Goal: Contribute content

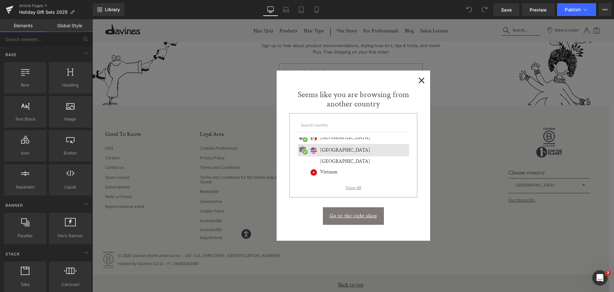
click at [422, 80] on span "×" at bounding box center [422, 80] width 7 height 8
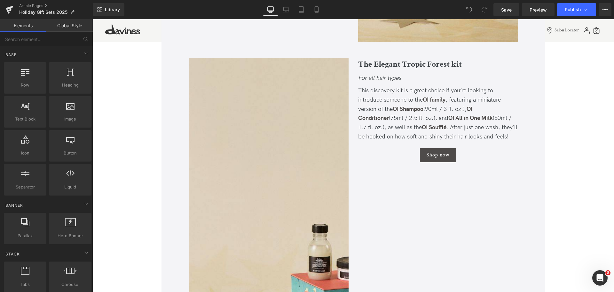
scroll to position [1268, 0]
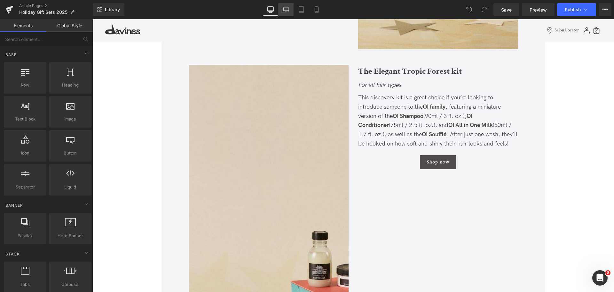
click at [282, 6] on link "Laptop" at bounding box center [285, 9] width 15 height 13
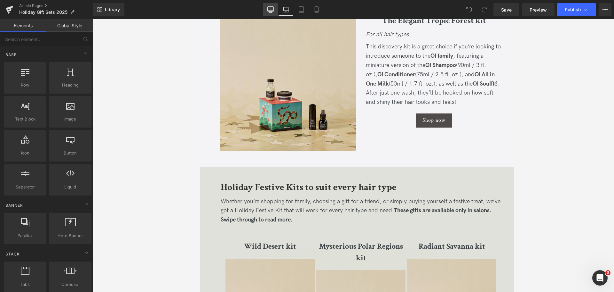
click at [268, 7] on icon at bounding box center [271, 9] width 6 height 6
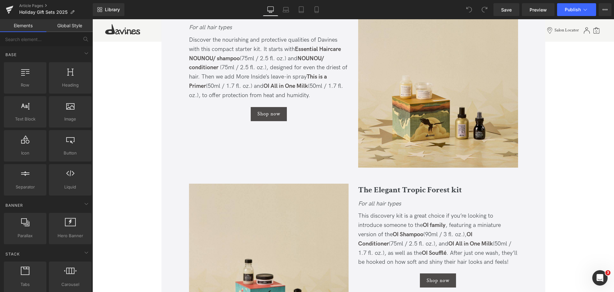
scroll to position [780, 0]
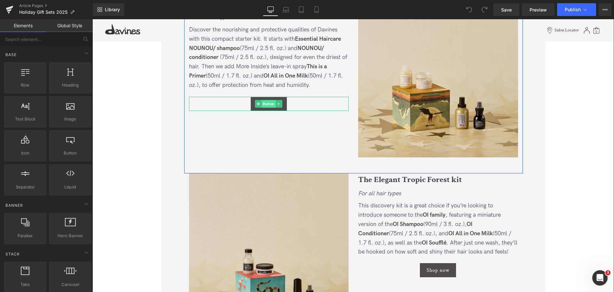
click at [268, 104] on span "Button" at bounding box center [269, 104] width 14 height 8
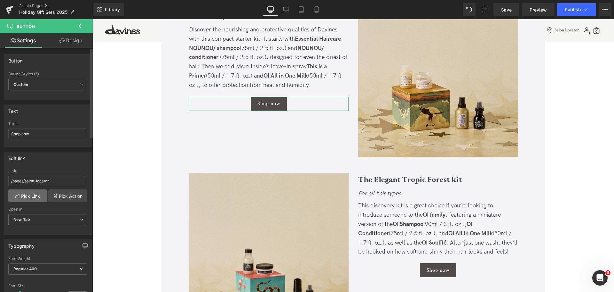
click at [31, 193] on link "Pick Link" at bounding box center [27, 195] width 39 height 13
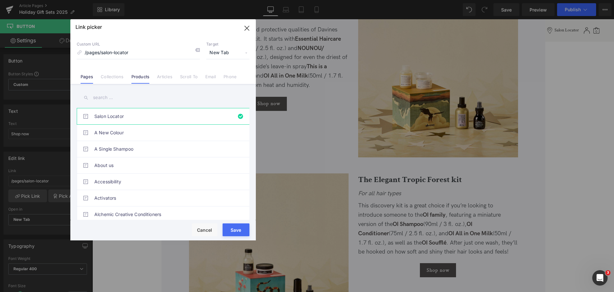
click at [135, 79] on link "Products" at bounding box center [141, 79] width 18 height 10
click at [109, 98] on input "text" at bounding box center [163, 97] width 173 height 14
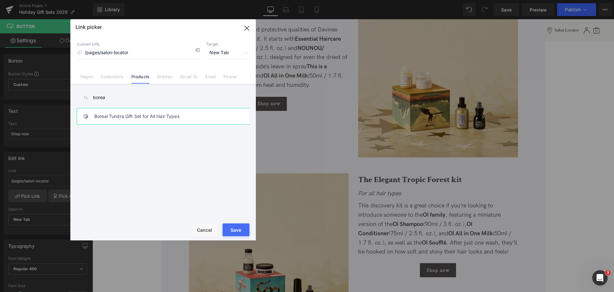
type input "borea"
click at [142, 114] on link "Boreal Tundra Gift Set for All Hair Types" at bounding box center [164, 116] width 141 height 16
type input "/products/nounou-discovery-kit"
click at [239, 228] on button "Save" at bounding box center [236, 229] width 27 height 13
type input "/products/nounou-discovery-kit"
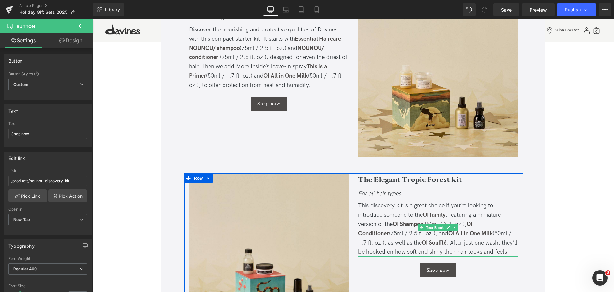
scroll to position [833, 0]
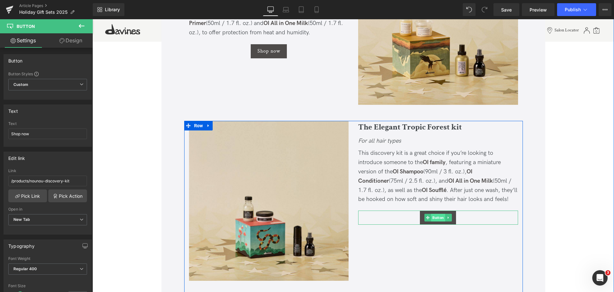
click at [438, 217] on span "Button" at bounding box center [438, 217] width 14 height 8
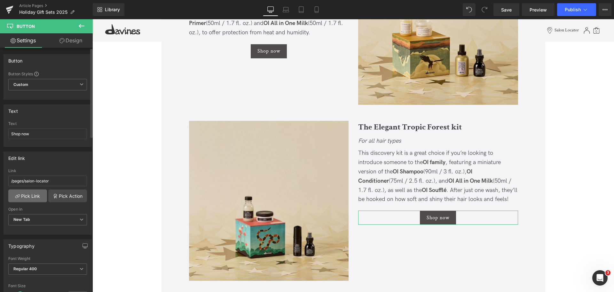
click at [31, 194] on link "Pick Link" at bounding box center [27, 195] width 39 height 13
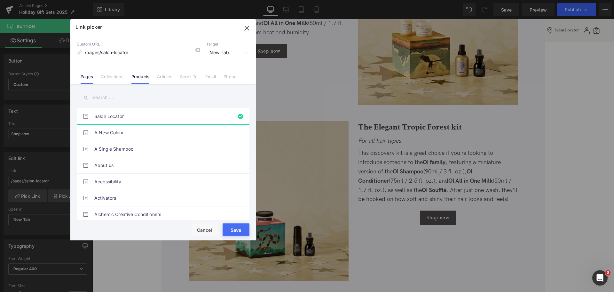
click at [146, 76] on link "Products" at bounding box center [141, 79] width 18 height 10
click at [106, 99] on input "text" at bounding box center [163, 97] width 173 height 14
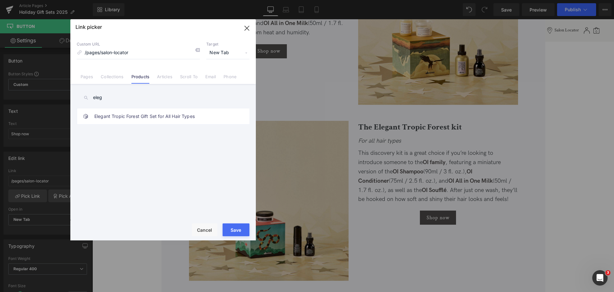
type input "eleg"
click at [135, 117] on link "Elegant Tropic Forest Gift Set for All Hair Types" at bounding box center [164, 116] width 141 height 16
type input "/products/oi-holiday-discovery-kit"
click at [239, 232] on button "Save" at bounding box center [236, 229] width 27 height 13
type input "/products/oi-holiday-discovery-kit"
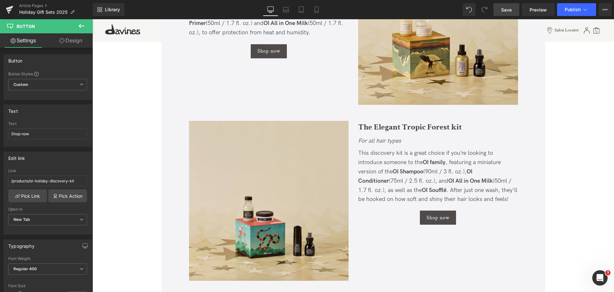
click at [502, 12] on span "Save" at bounding box center [506, 9] width 11 height 7
click at [587, 12] on icon at bounding box center [585, 9] width 6 height 6
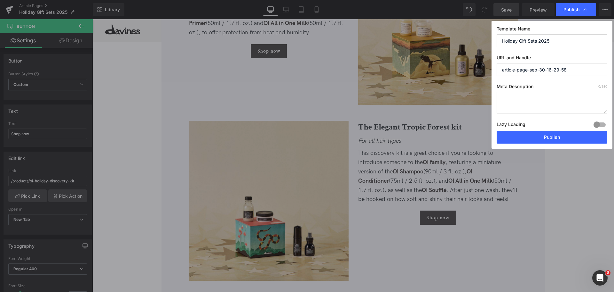
click at [569, 73] on input "article-page-sep-30-16-29-58" at bounding box center [552, 69] width 111 height 13
paste input "holiday-gift-sets-2025"
type input "holiday-gift-sets-2025"
click at [547, 101] on textarea at bounding box center [552, 102] width 111 height 21
paste textarea "Discover Davines’ sustainable holiday gift sets—limited-edition, nature-inspire…"
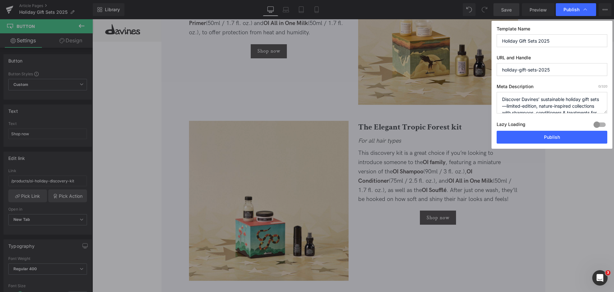
scroll to position [9, 0]
type textarea "Discover Davines’ sustainable holiday gift sets—limited-edition, nature-inspire…"
click at [567, 136] on button "Publish" at bounding box center [552, 137] width 111 height 13
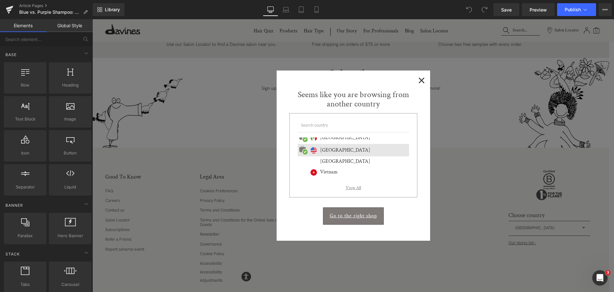
scroll to position [2024, 0]
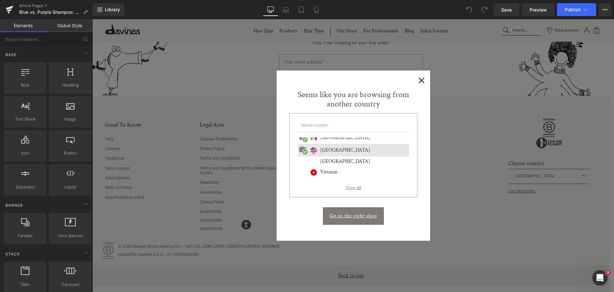
click at [422, 77] on span "×" at bounding box center [422, 80] width 7 height 8
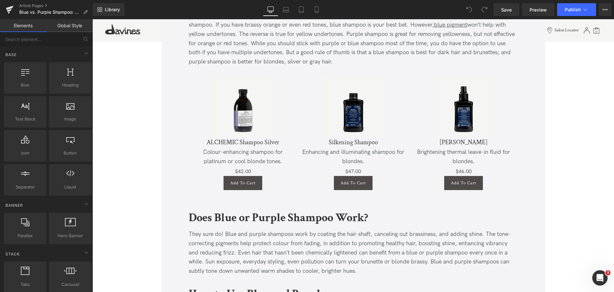
scroll to position [726, 0]
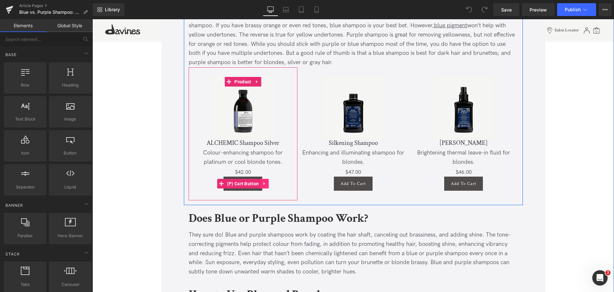
click at [262, 182] on icon at bounding box center [264, 183] width 4 height 5
click at [261, 183] on icon at bounding box center [260, 183] width 4 height 4
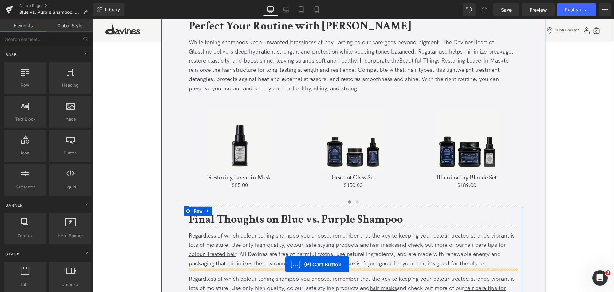
scroll to position [1219, 0]
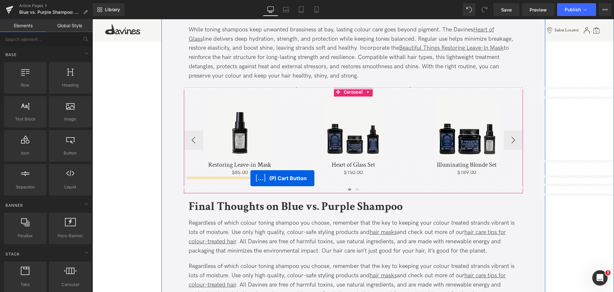
drag, startPoint x: 230, startPoint y: 194, endPoint x: 251, endPoint y: 178, distance: 26.4
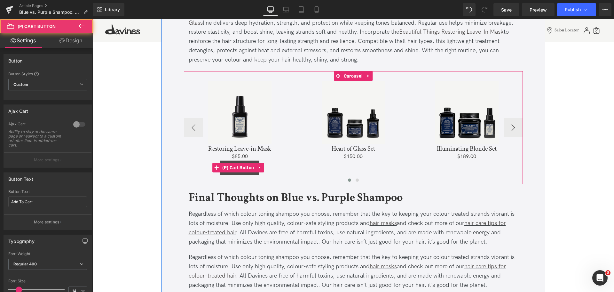
scroll to position [1203, 0]
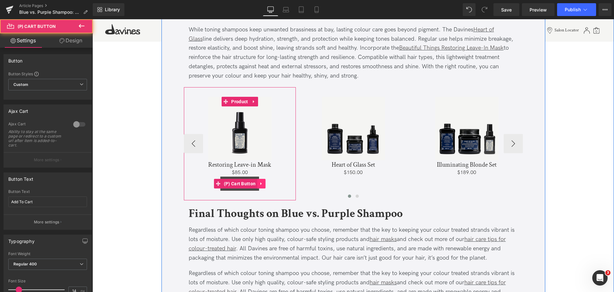
click at [259, 182] on icon at bounding box center [261, 183] width 4 height 5
click at [257, 182] on icon at bounding box center [257, 183] width 4 height 4
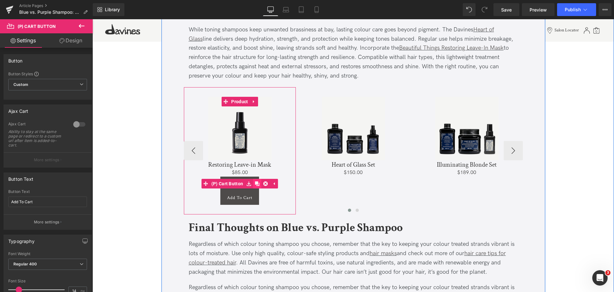
click at [257, 182] on icon at bounding box center [257, 183] width 4 height 4
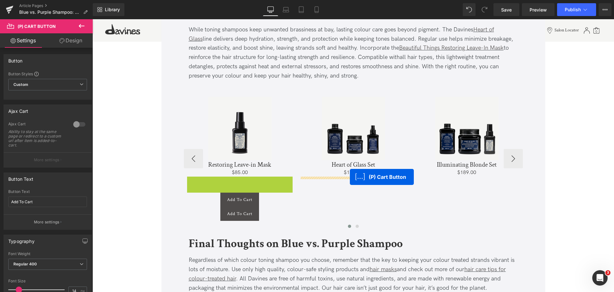
drag, startPoint x: 223, startPoint y: 183, endPoint x: 350, endPoint y: 177, distance: 127.5
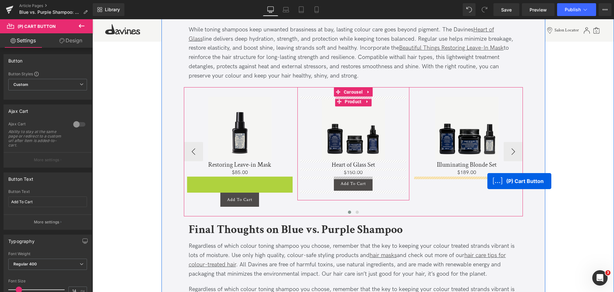
drag, startPoint x: 239, startPoint y: 183, endPoint x: 482, endPoint y: 178, distance: 242.9
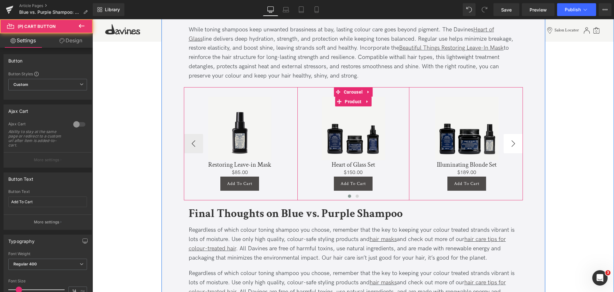
click at [513, 142] on button "›" at bounding box center [513, 143] width 19 height 19
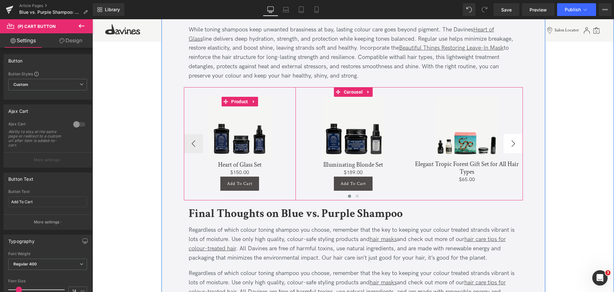
click at [513, 142] on button "›" at bounding box center [513, 143] width 19 height 19
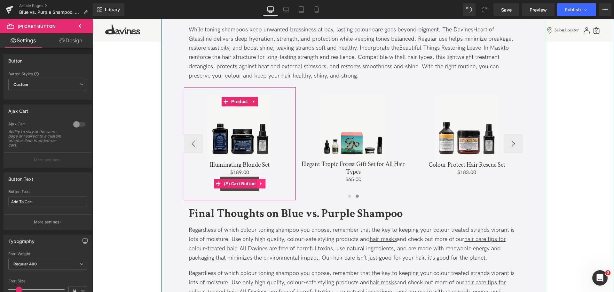
click at [257, 182] on link at bounding box center [261, 184] width 8 height 10
click at [256, 182] on icon at bounding box center [257, 183] width 4 height 4
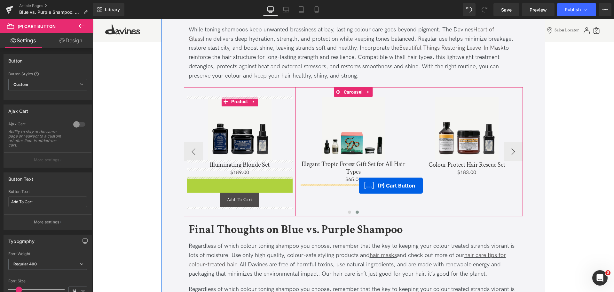
drag, startPoint x: 236, startPoint y: 184, endPoint x: 359, endPoint y: 185, distance: 123.2
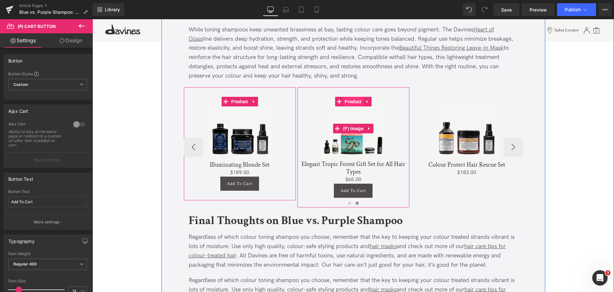
click at [351, 105] on span "Product" at bounding box center [353, 102] width 20 height 10
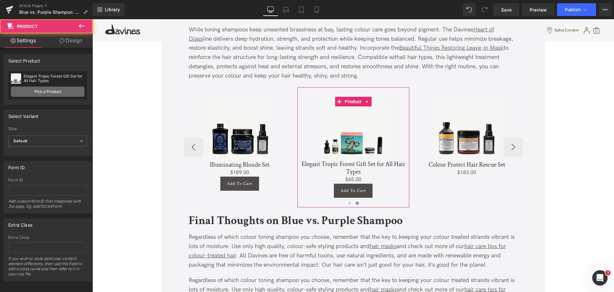
click at [61, 92] on link "Pick a Product" at bounding box center [48, 91] width 74 height 10
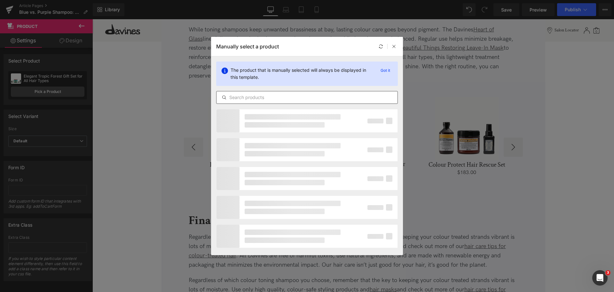
click at [267, 98] on input "text" at bounding box center [307, 97] width 181 height 8
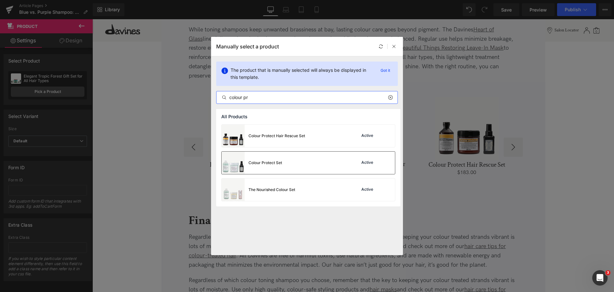
type input "colour pr"
click at [285, 161] on div "Colour Protect Set Active" at bounding box center [308, 162] width 173 height 22
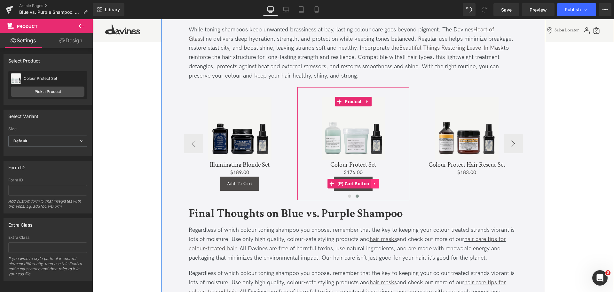
click at [374, 180] on link at bounding box center [375, 184] width 8 height 10
click at [370, 181] on icon at bounding box center [371, 183] width 4 height 4
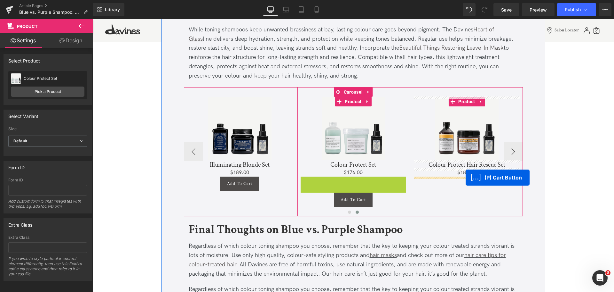
drag, startPoint x: 349, startPoint y: 183, endPoint x: 466, endPoint y: 177, distance: 117.3
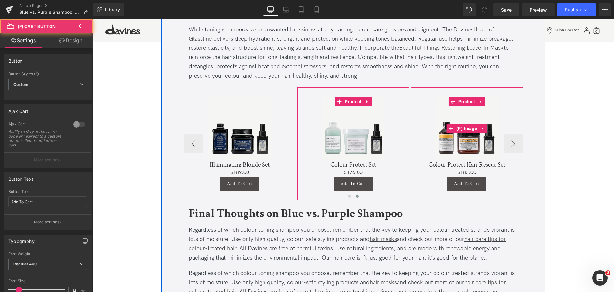
click at [512, 142] on link "Sale Off" at bounding box center [467, 128] width 106 height 63
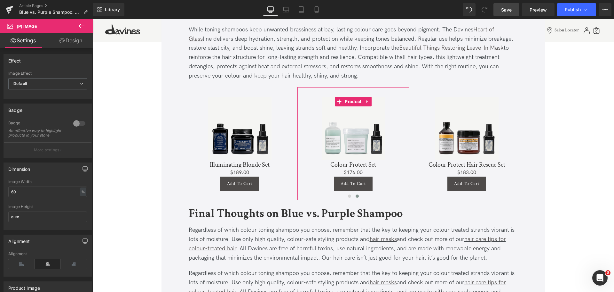
click at [499, 6] on link "Save" at bounding box center [507, 9] width 26 height 13
click at [580, 6] on button "Publish" at bounding box center [576, 9] width 39 height 13
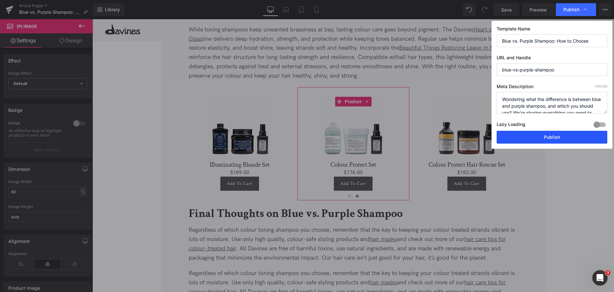
click at [555, 131] on button "Publish" at bounding box center [552, 137] width 111 height 13
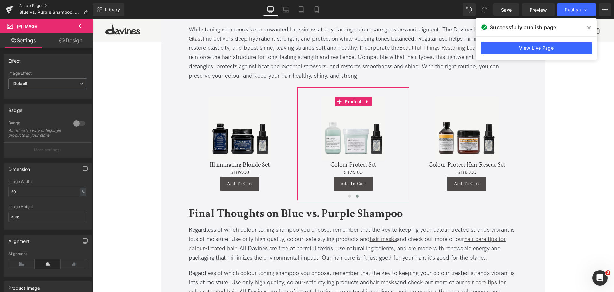
click at [36, 4] on link "Article Pages" at bounding box center [56, 5] width 74 height 5
